Goal: Task Accomplishment & Management: Use online tool/utility

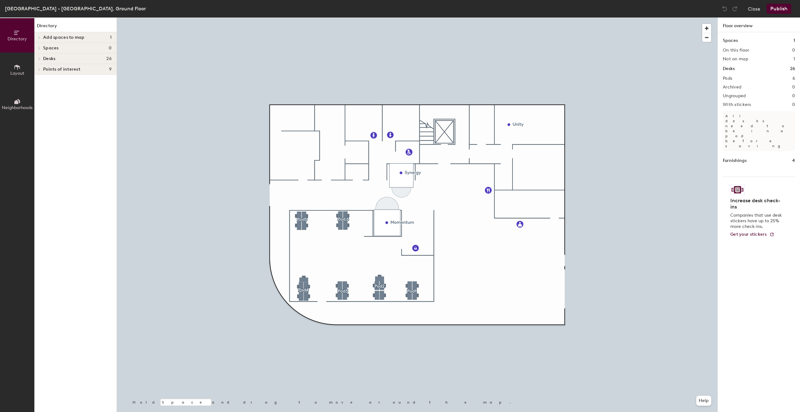
click at [70, 39] on span "Add spaces to map" at bounding box center [64, 37] width 42 height 5
click at [60, 36] on span "Add spaces to map" at bounding box center [64, 37] width 42 height 5
click at [60, 50] on h4 "Spaces 0" at bounding box center [77, 48] width 68 height 5
click at [53, 59] on span "Desks" at bounding box center [49, 58] width 12 height 5
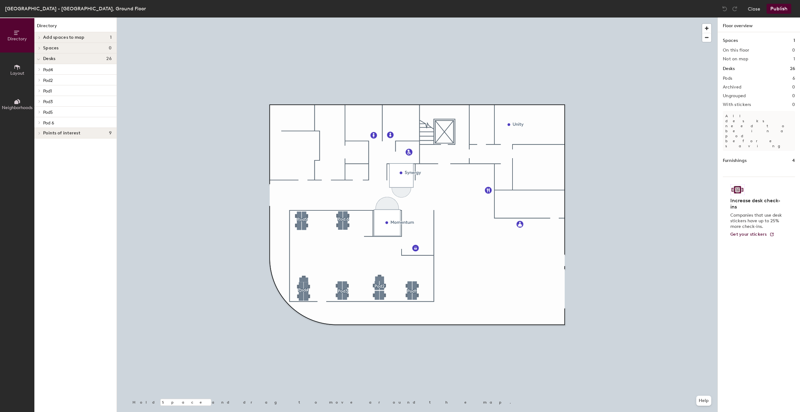
click at [53, 59] on span "Desks" at bounding box center [49, 58] width 12 height 5
click at [56, 72] on span "Points of interest" at bounding box center [61, 69] width 37 height 5
click at [18, 70] on icon at bounding box center [17, 67] width 7 height 7
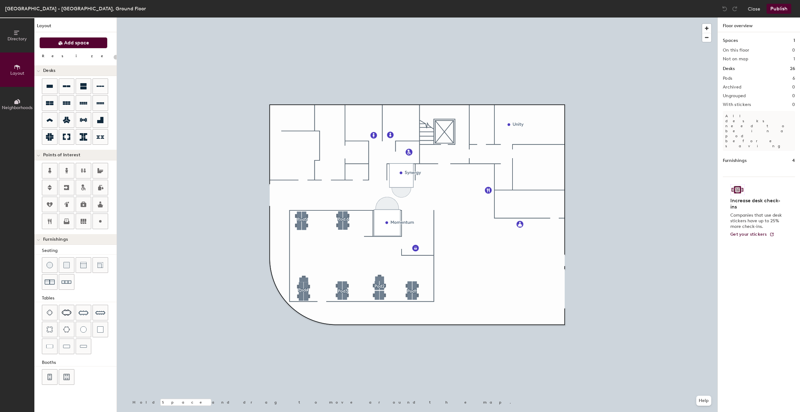
click at [59, 45] on icon at bounding box center [60, 43] width 5 height 5
click at [64, 44] on button "Add space" at bounding box center [73, 42] width 68 height 11
click at [14, 35] on icon at bounding box center [17, 32] width 7 height 7
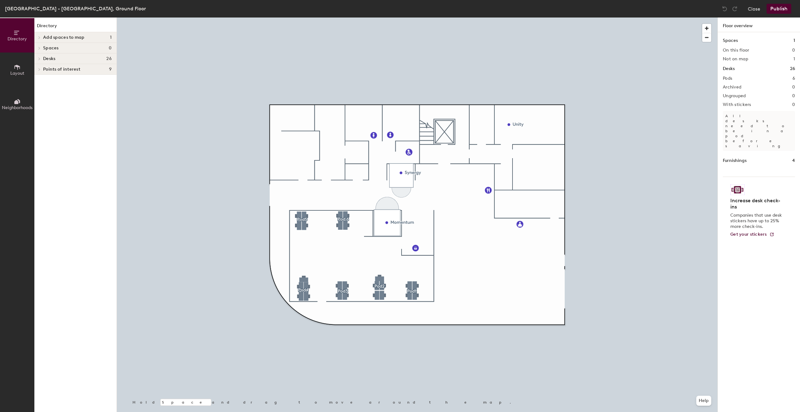
click at [40, 37] on icon at bounding box center [39, 37] width 2 height 3
click at [60, 48] on p "Unity Ground Floor" at bounding box center [62, 47] width 38 height 7
click at [35, 47] on div "Unity Ground Floor" at bounding box center [75, 48] width 82 height 10
drag, startPoint x: 37, startPoint y: 47, endPoint x: 42, endPoint y: 57, distance: 10.9
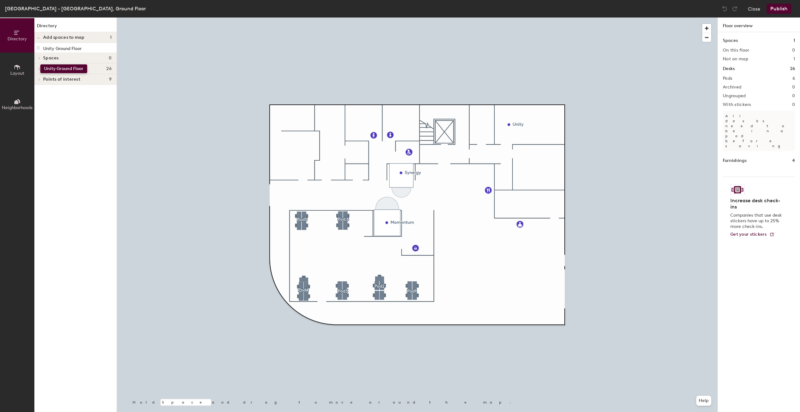
click at [40, 64] on div "Directory Add spaces to map 1 Unity Ground Floor Spaces 0 Desks 26 Pod4 A-14 A-…" at bounding box center [75, 214] width 82 height 394
click at [47, 50] on p "Unity Ground Floor" at bounding box center [62, 47] width 38 height 7
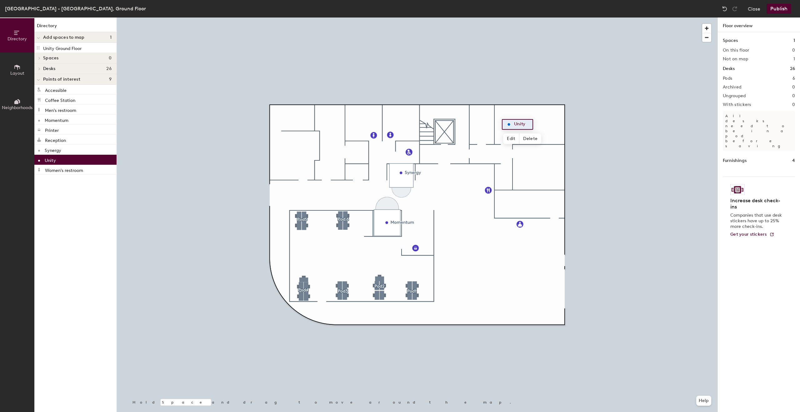
click at [37, 39] on icon at bounding box center [38, 38] width 3 height 2
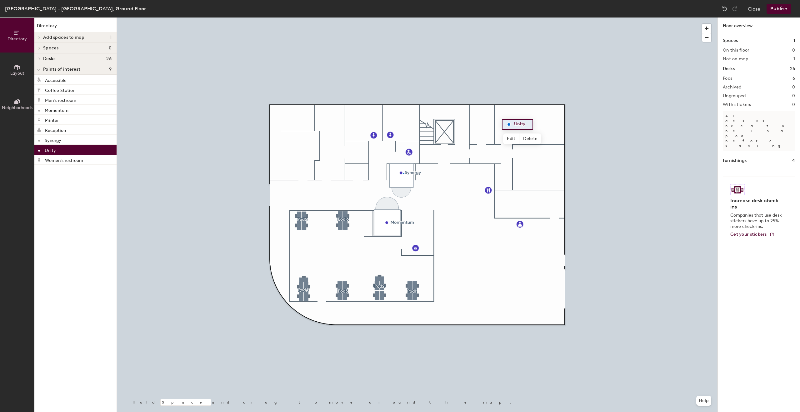
click at [403, 17] on div at bounding box center [417, 17] width 600 height 0
click at [58, 51] on div "Spaces 0" at bounding box center [75, 48] width 82 height 11
click at [753, 12] on button "Close" at bounding box center [754, 9] width 12 height 10
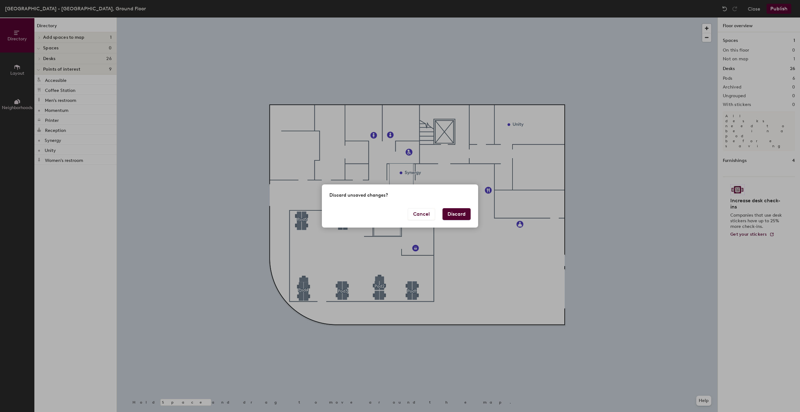
click at [468, 211] on button "Discard" at bounding box center [456, 214] width 28 height 12
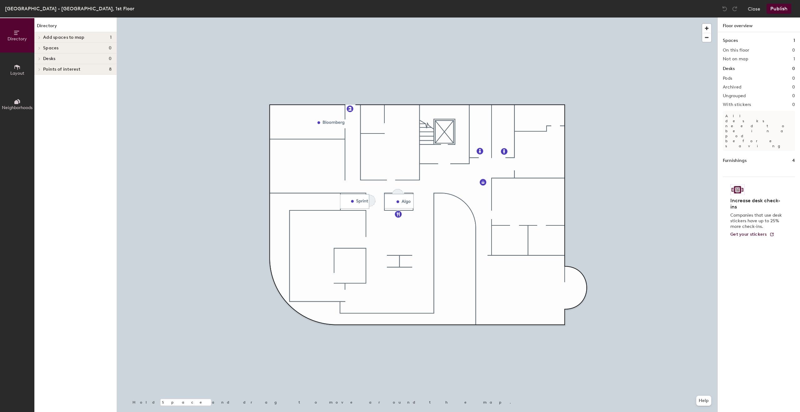
click at [40, 11] on div "[GEOGRAPHIC_DATA] - [GEOGRAPHIC_DATA], 1st Floor" at bounding box center [69, 9] width 129 height 8
click at [758, 7] on button "Close" at bounding box center [754, 9] width 12 height 10
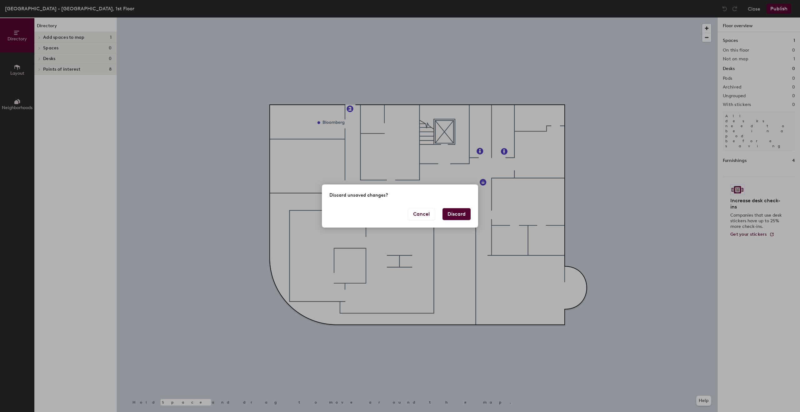
click at [457, 215] on button "Discard" at bounding box center [456, 214] width 28 height 12
